Goal: Task Accomplishment & Management: Use online tool/utility

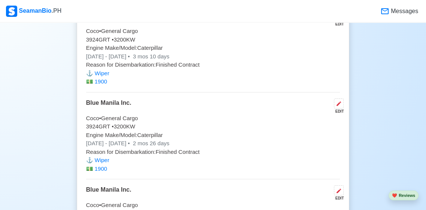
click at [28, 13] on div "SeamanBio .PH" at bounding box center [33, 11] width 55 height 11
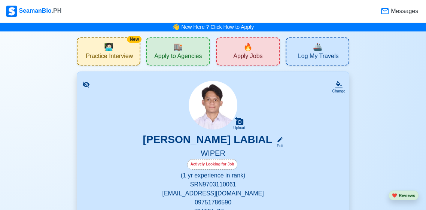
click at [397, 20] on nav "SeamanBio .PH Messages" at bounding box center [213, 11] width 426 height 22
click at [400, 16] on div "Messages" at bounding box center [399, 11] width 39 height 10
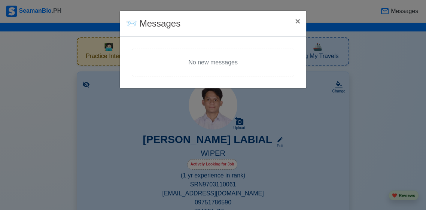
click at [387, 13] on div "📨 Messages × Close No new messages" at bounding box center [213, 105] width 426 height 210
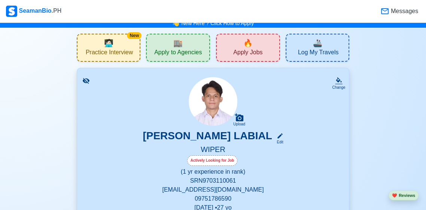
scroll to position [4, 0]
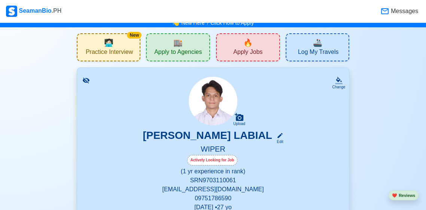
click at [237, 54] on span "Apply Jobs" at bounding box center [247, 52] width 29 height 9
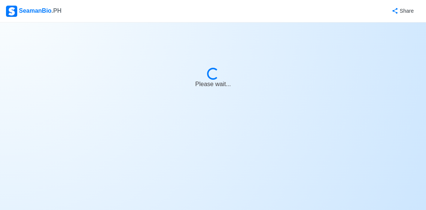
select select "Wiper"
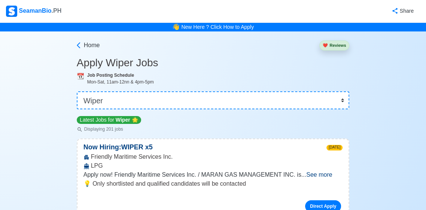
click at [32, 16] on div "SeamanBio .PH" at bounding box center [33, 11] width 55 height 11
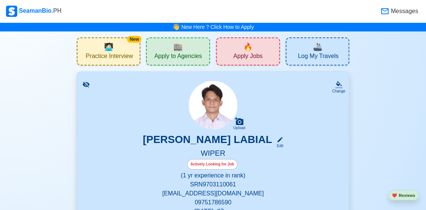
click at [34, 12] on div "SeamanBio .PH" at bounding box center [33, 11] width 55 height 11
click at [163, 56] on span "Apply to Agencies" at bounding box center [178, 56] width 48 height 9
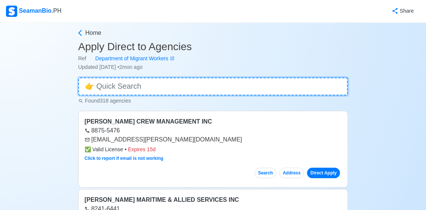
click at [110, 86] on input at bounding box center [213, 86] width 270 height 18
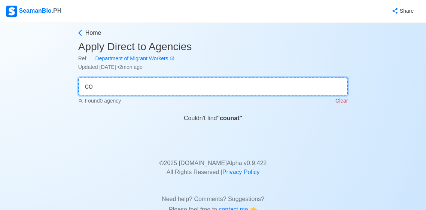
type input "c"
